Goal: Information Seeking & Learning: Learn about a topic

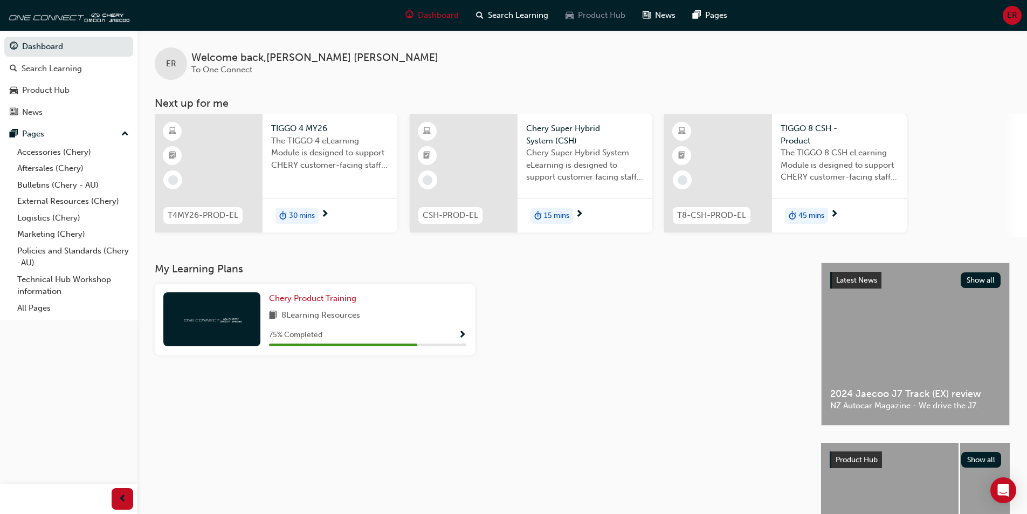
click at [589, 15] on span "Product Hub" at bounding box center [601, 15] width 47 height 12
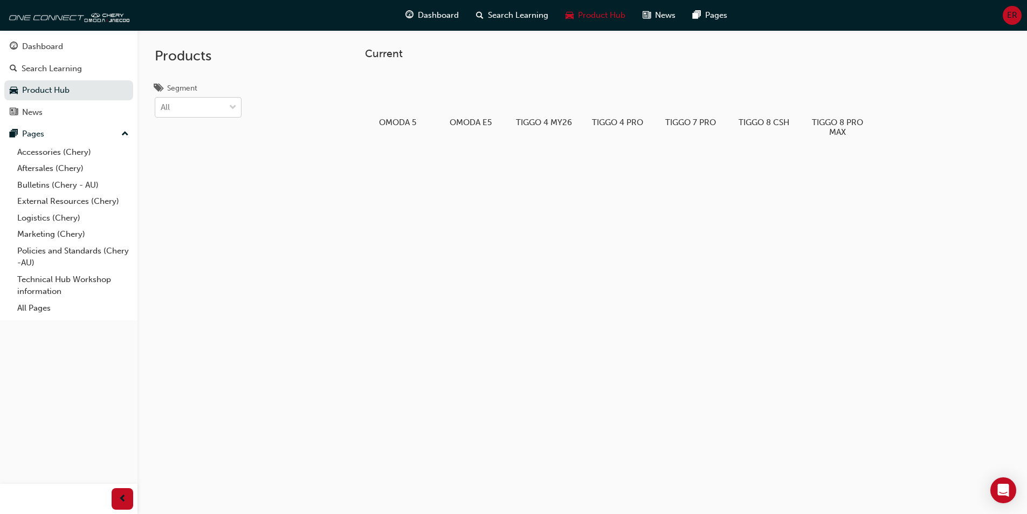
click at [225, 108] on div at bounding box center [233, 107] width 16 height 19
click at [162, 108] on input "Segment All" at bounding box center [161, 106] width 1 height 9
click at [222, 111] on div "All" at bounding box center [190, 107] width 70 height 19
click at [162, 111] on input "Segment option EV focused, 1 of 4. 4 results available. Use Up and Down to choo…" at bounding box center [161, 106] width 1 height 9
click at [51, 48] on div "Dashboard" at bounding box center [42, 46] width 41 height 12
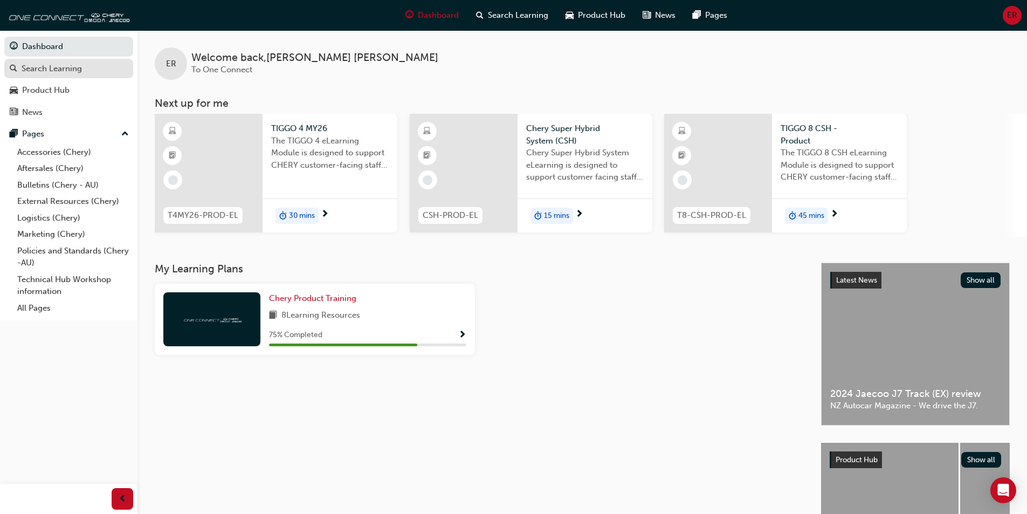
click at [59, 70] on div "Search Learning" at bounding box center [52, 69] width 60 height 12
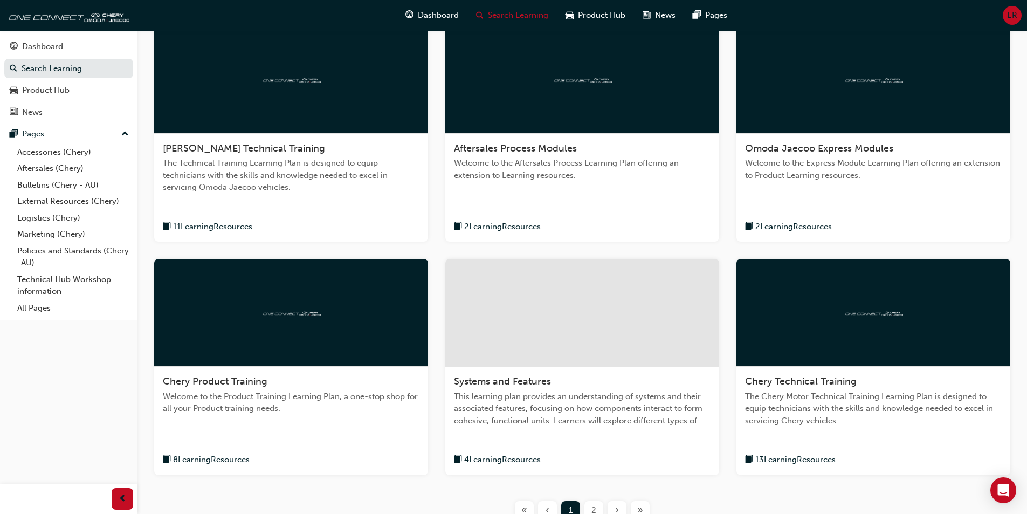
scroll to position [269, 0]
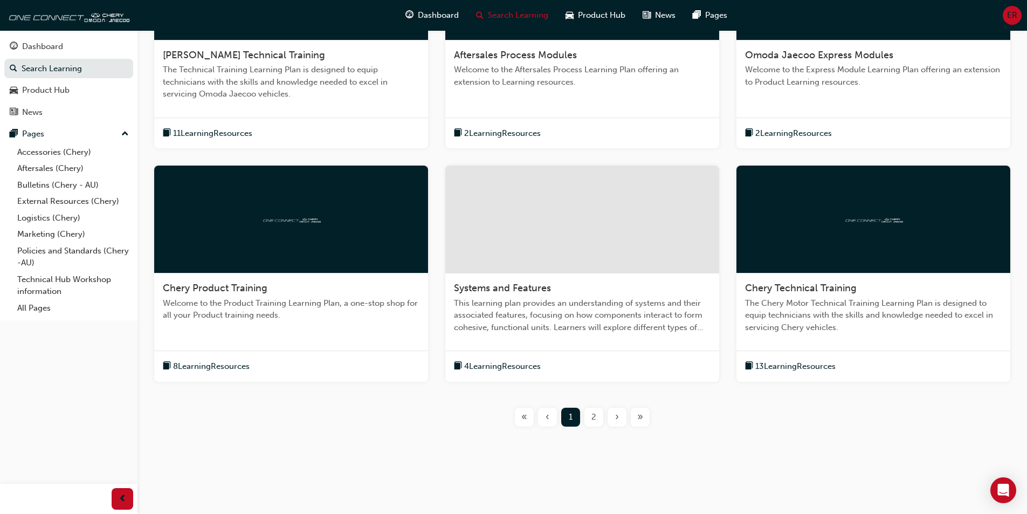
click at [598, 420] on div "2" at bounding box center [593, 416] width 19 height 19
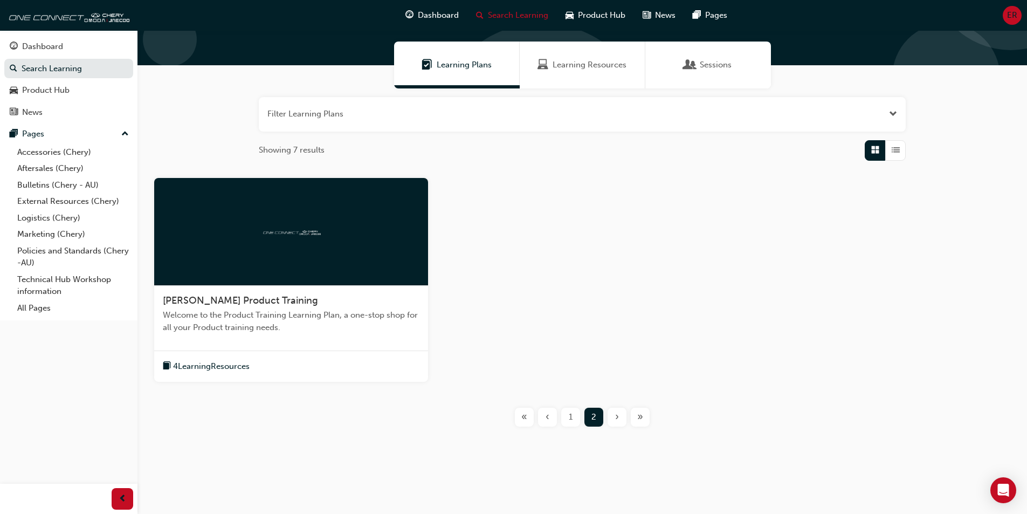
click at [234, 364] on span "4 Learning Resources" at bounding box center [211, 366] width 77 height 12
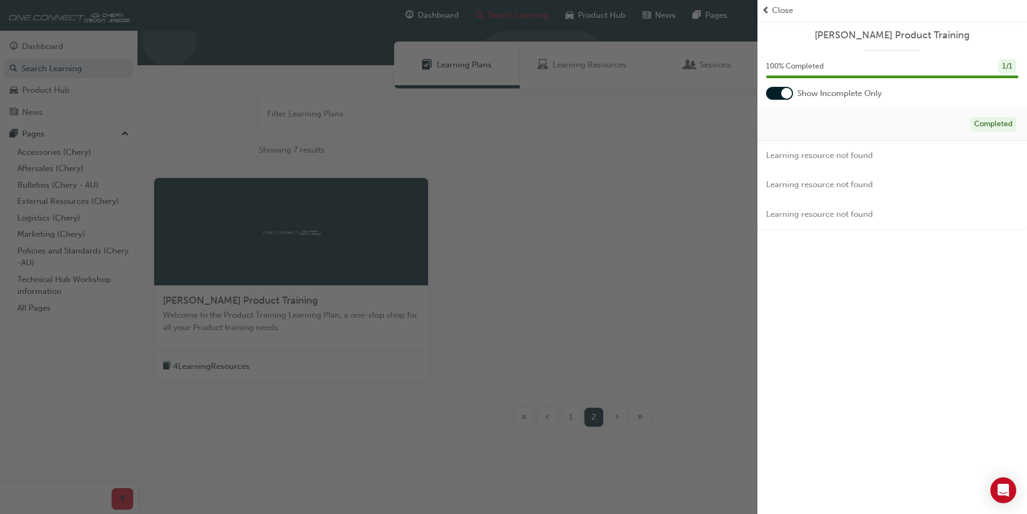
click at [563, 285] on div "button" at bounding box center [378, 257] width 757 height 514
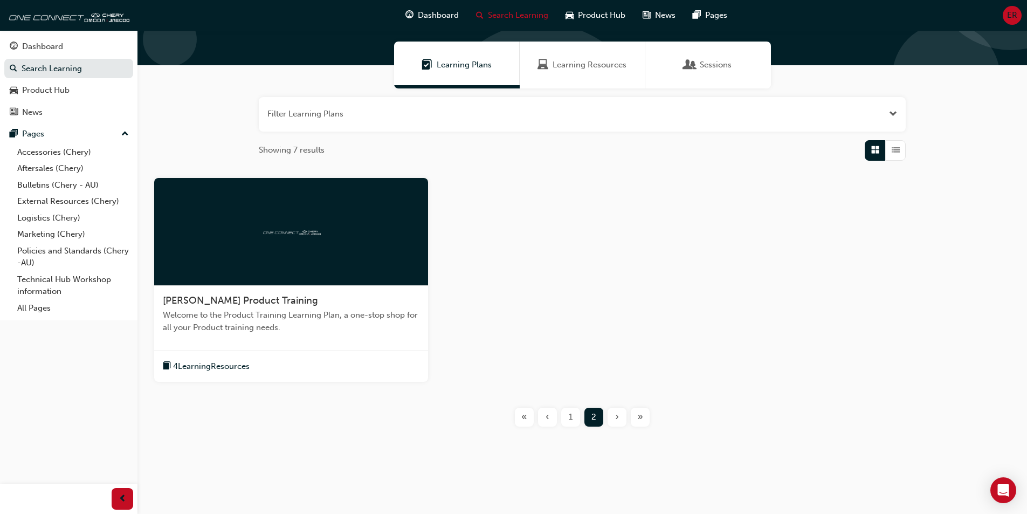
click at [190, 365] on span "4 Learning Resources" at bounding box center [211, 366] width 77 height 12
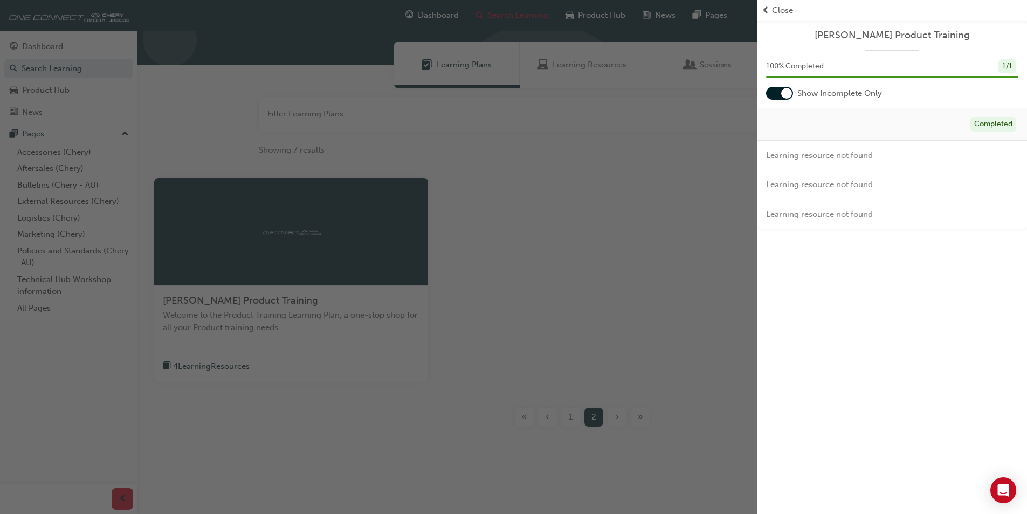
click at [166, 365] on div "button" at bounding box center [378, 257] width 757 height 514
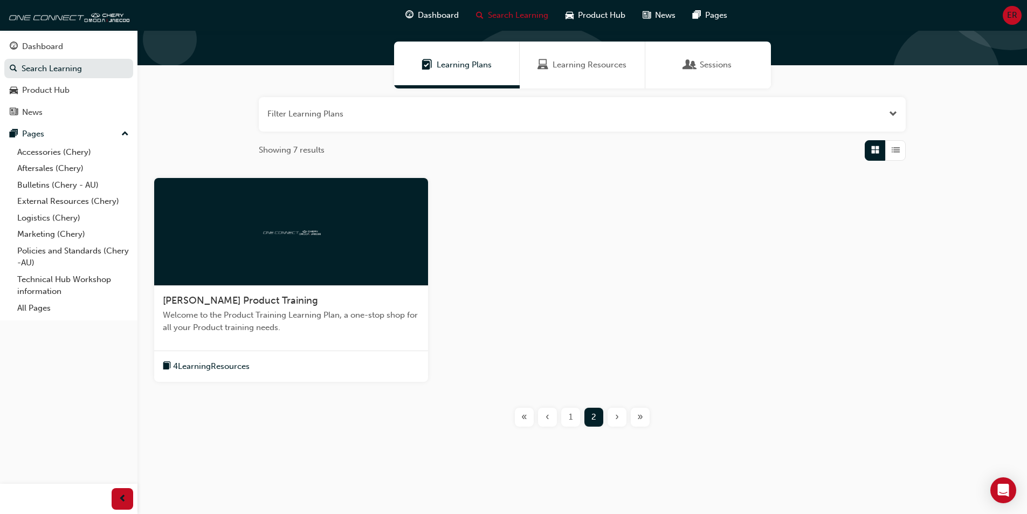
click at [164, 366] on span "book-icon" at bounding box center [167, 365] width 8 height 13
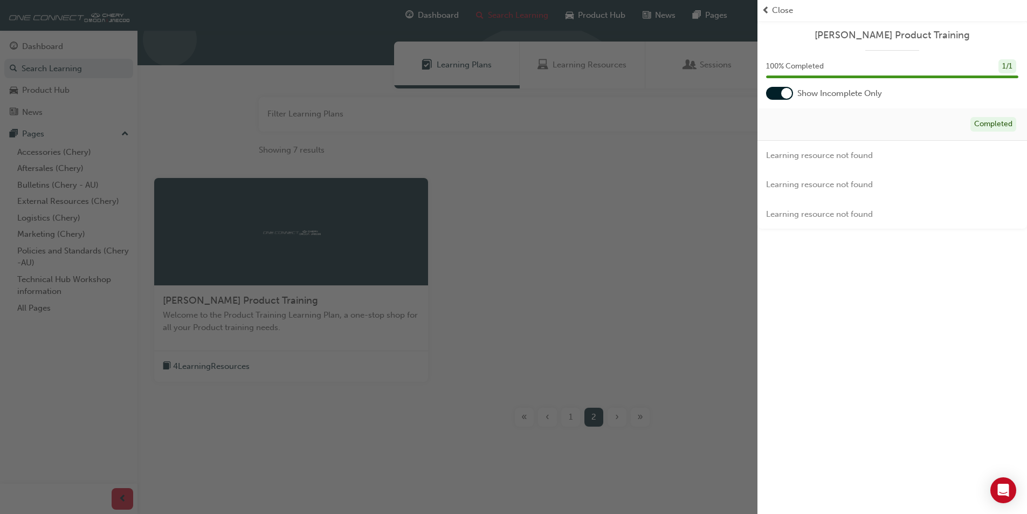
click at [164, 366] on div "button" at bounding box center [378, 257] width 757 height 514
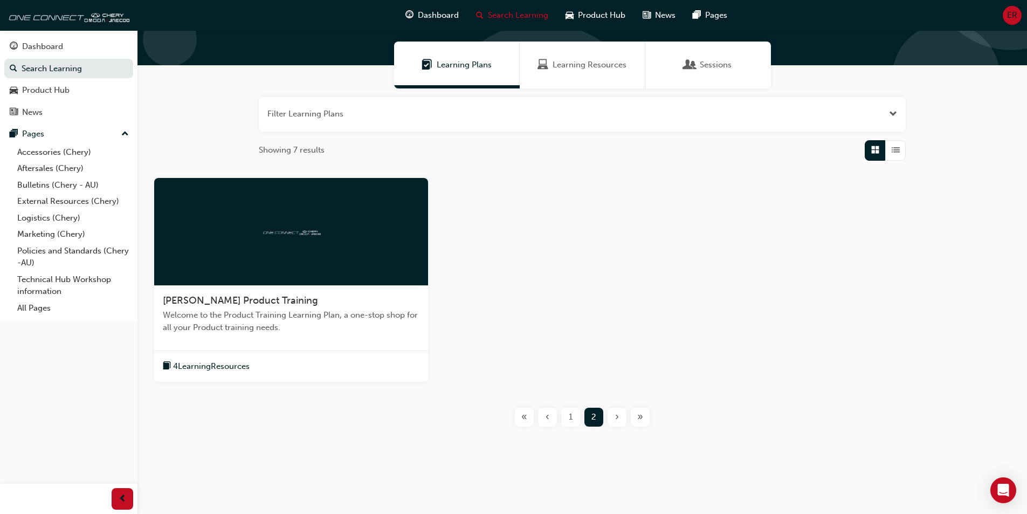
click at [234, 275] on div at bounding box center [291, 232] width 274 height 108
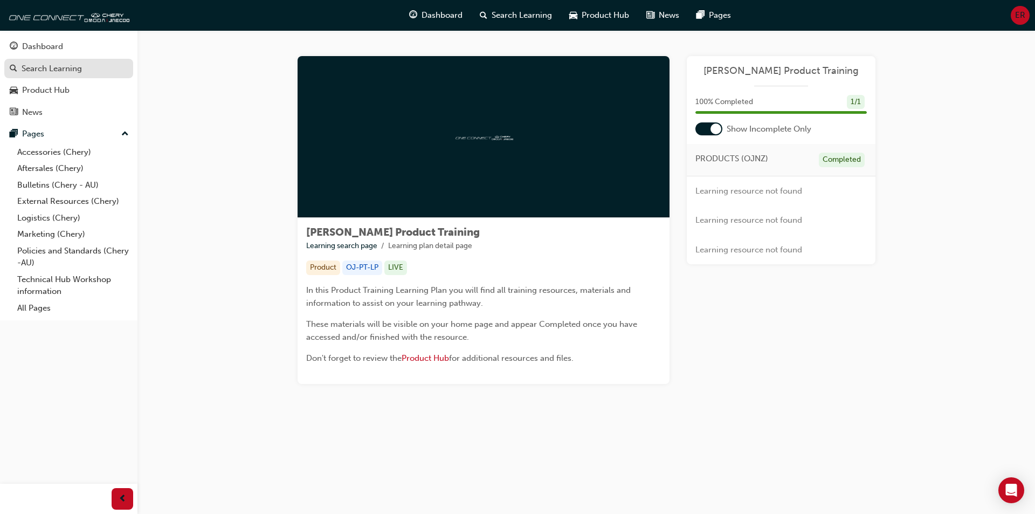
click at [57, 67] on div "Search Learning" at bounding box center [52, 69] width 60 height 12
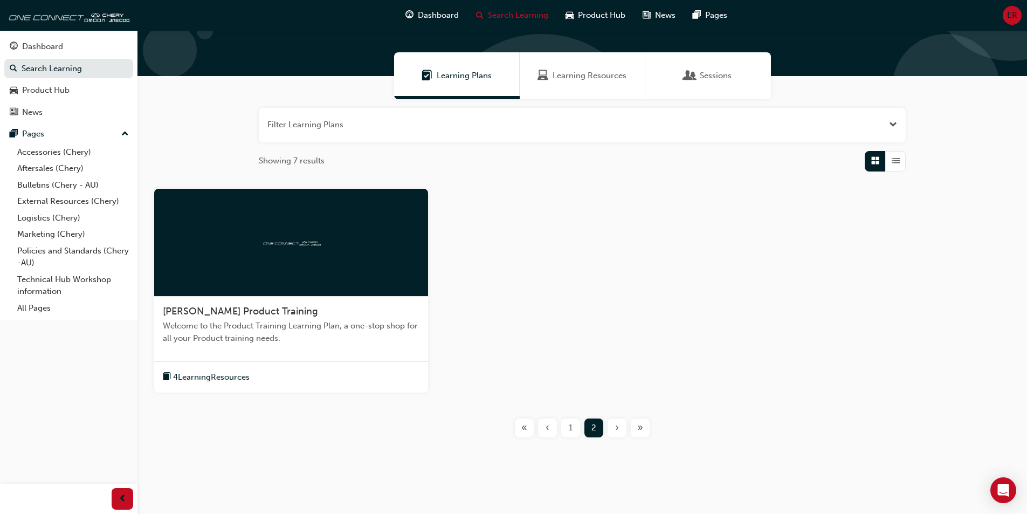
scroll to position [72, 0]
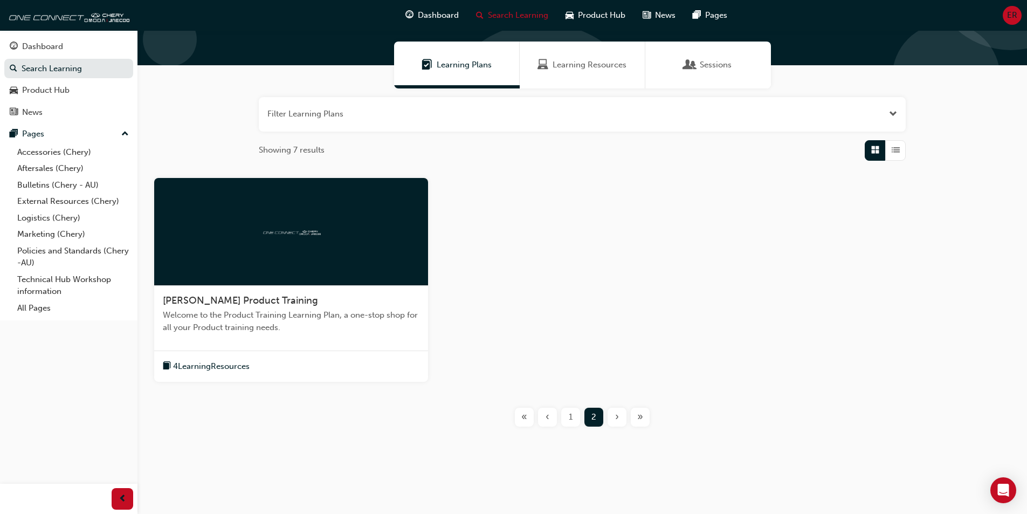
click at [900, 117] on button "button" at bounding box center [582, 114] width 647 height 34
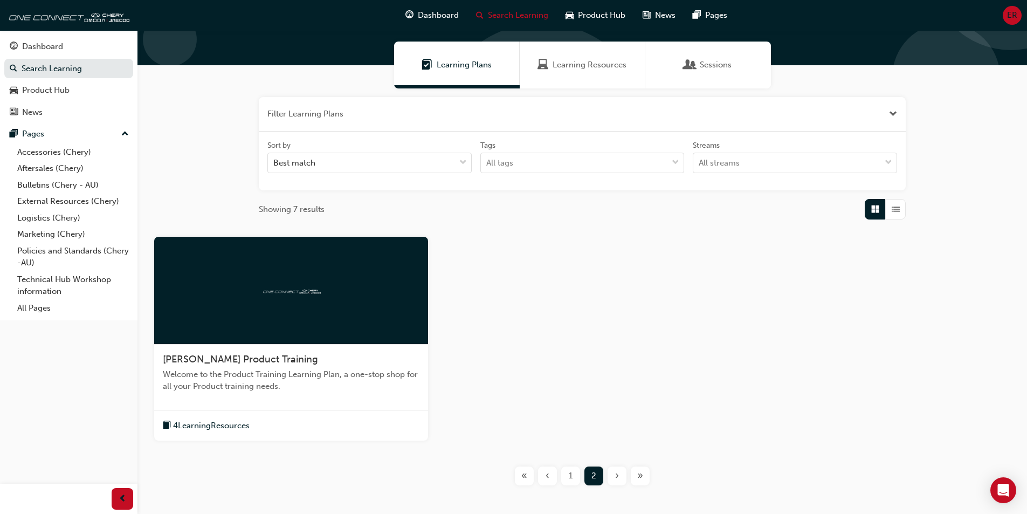
click at [891, 213] on span "List" at bounding box center [895, 209] width 8 height 12
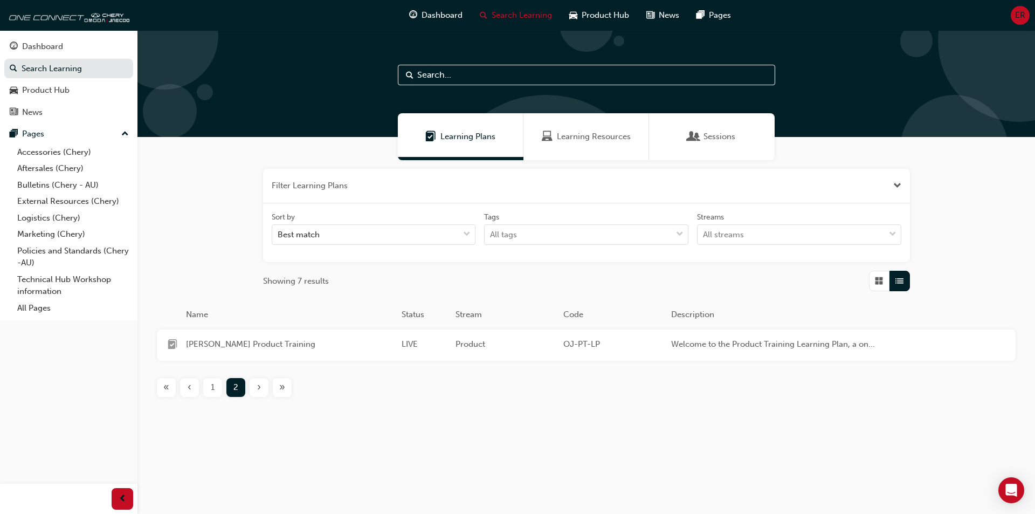
click at [614, 140] on span "Learning Resources" at bounding box center [594, 136] width 74 height 12
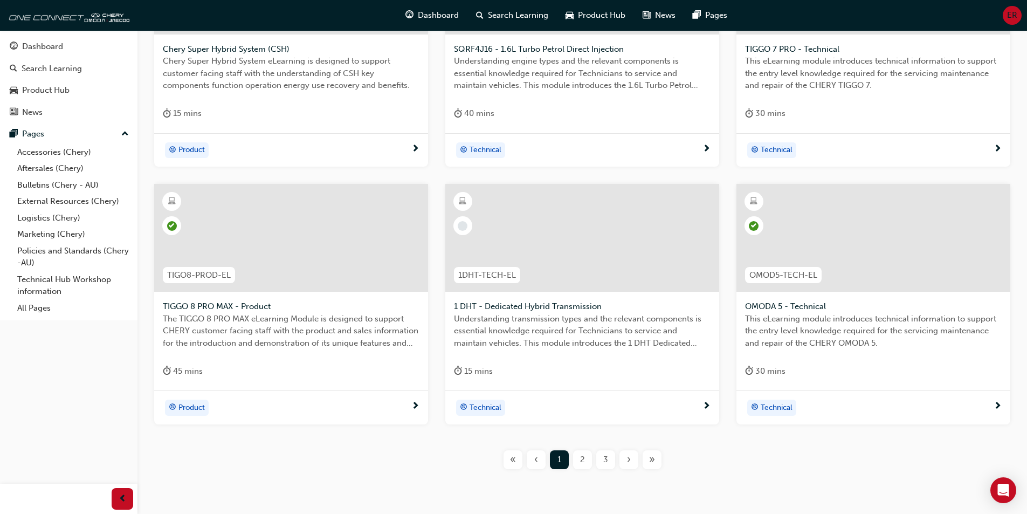
scroll to position [323, 0]
click at [578, 457] on div "2" at bounding box center [582, 458] width 19 height 19
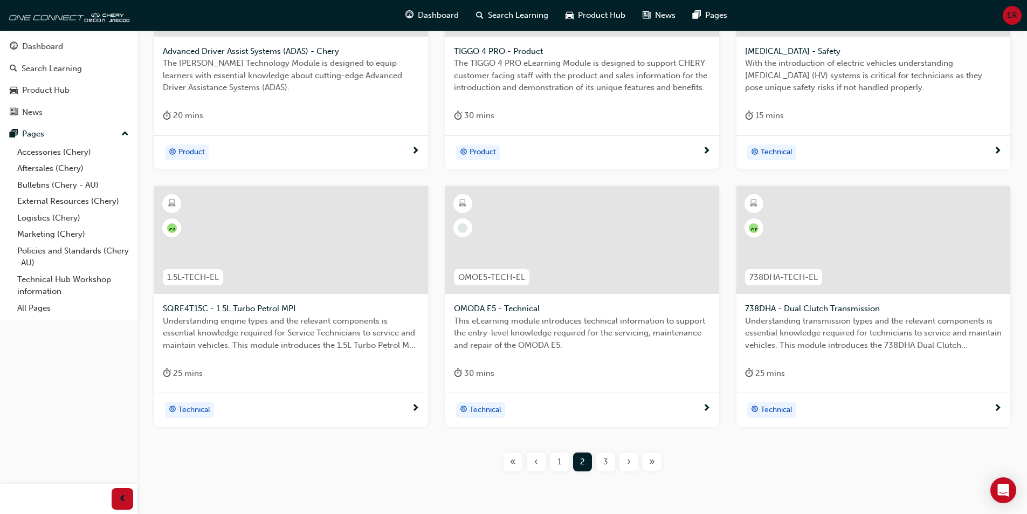
scroll to position [365, 0]
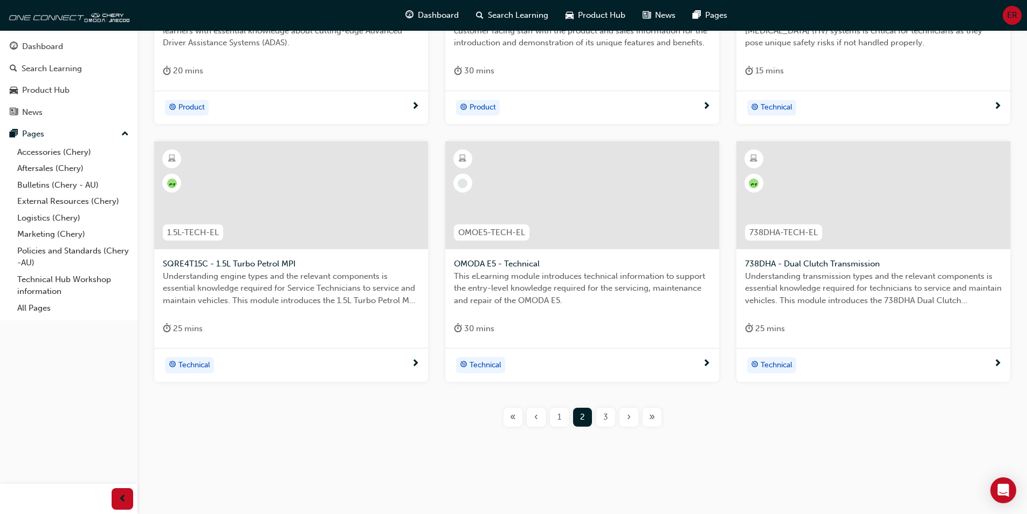
click at [608, 421] on div "3" at bounding box center [605, 416] width 19 height 19
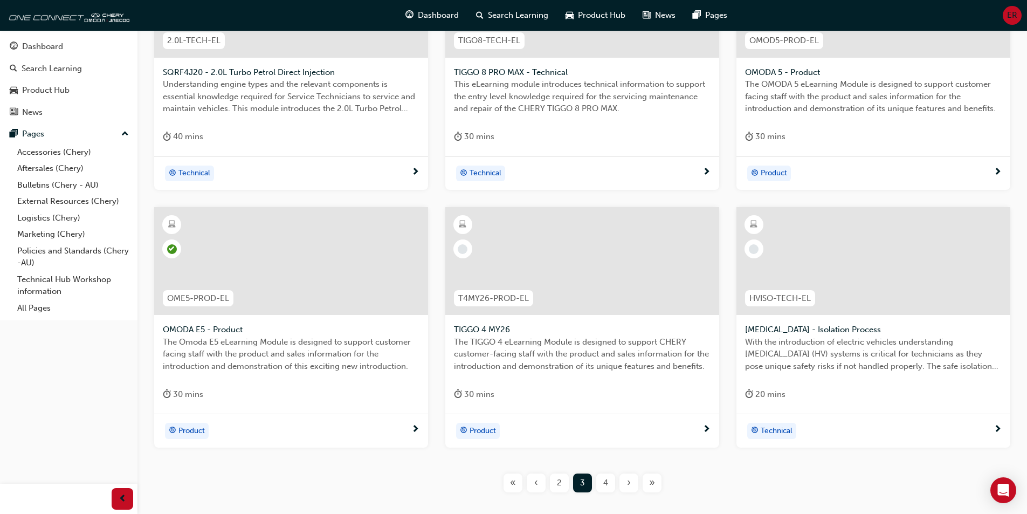
scroll to position [311, 0]
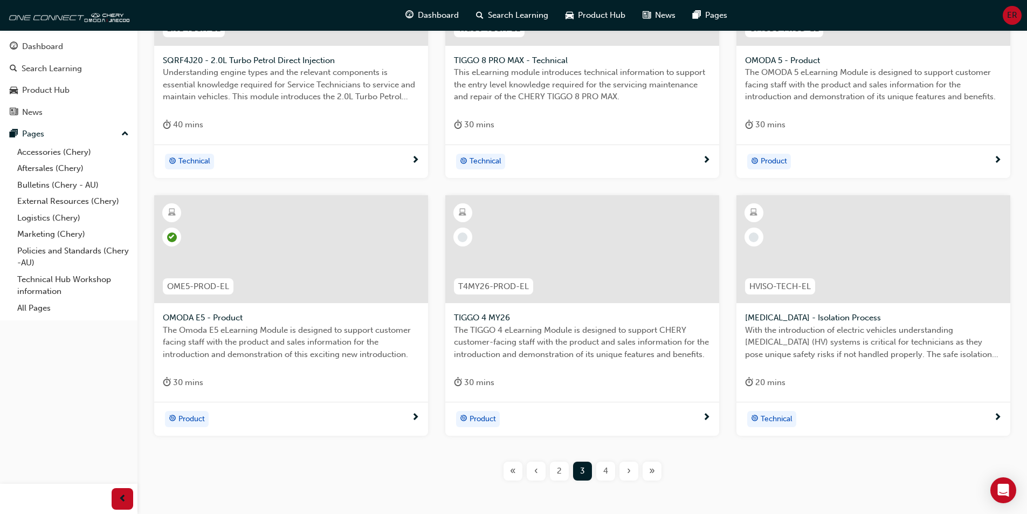
click at [605, 465] on span "4" at bounding box center [605, 471] width 5 height 12
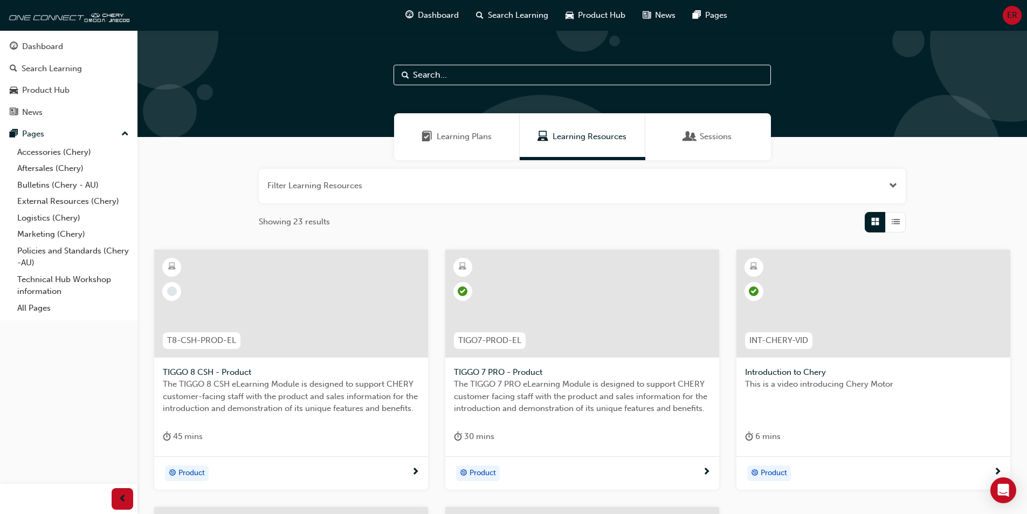
click at [1013, 18] on span "ER" at bounding box center [1012, 15] width 10 height 12
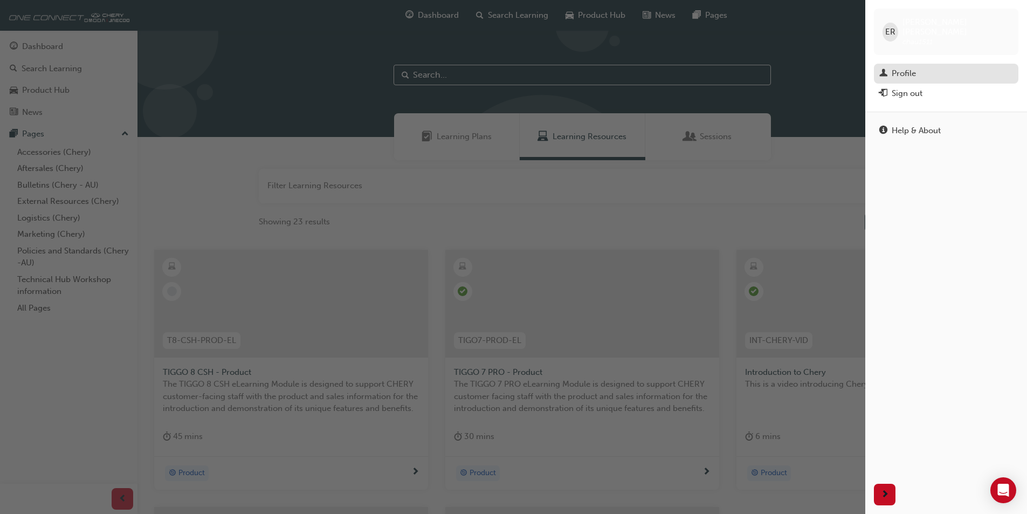
click at [923, 67] on div "Profile" at bounding box center [946, 73] width 134 height 13
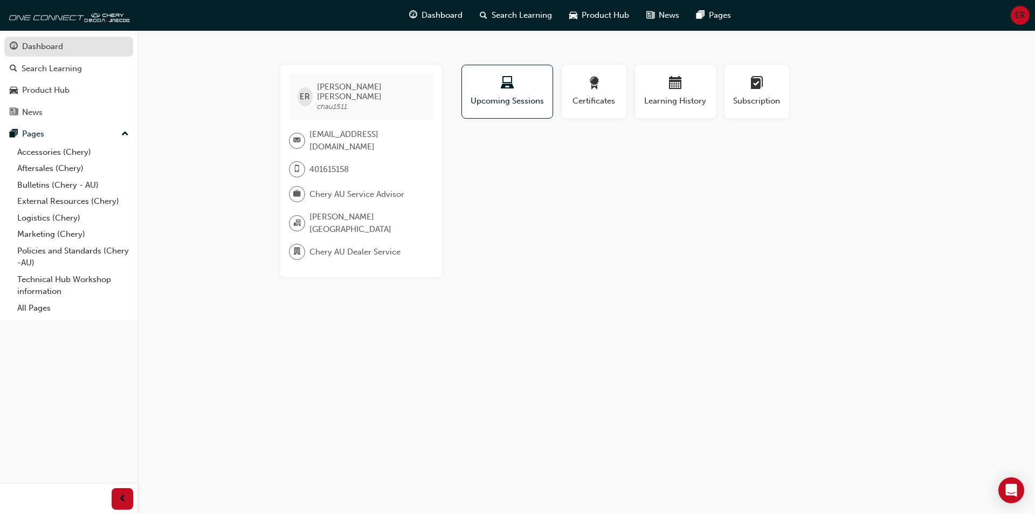
click at [54, 47] on div "Dashboard" at bounding box center [42, 46] width 41 height 12
